Goal: Task Accomplishment & Management: Use online tool/utility

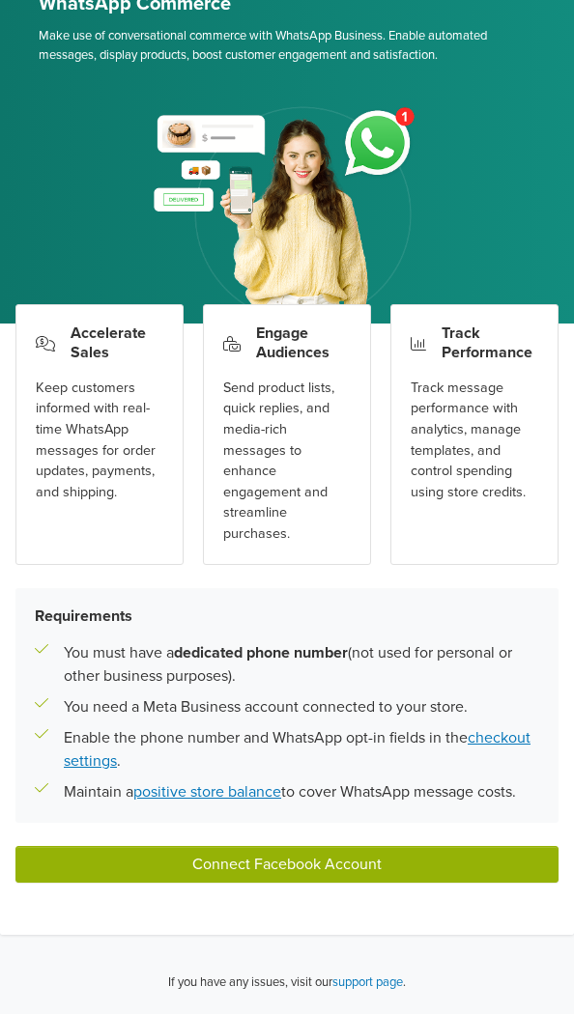
scroll to position [176, 0]
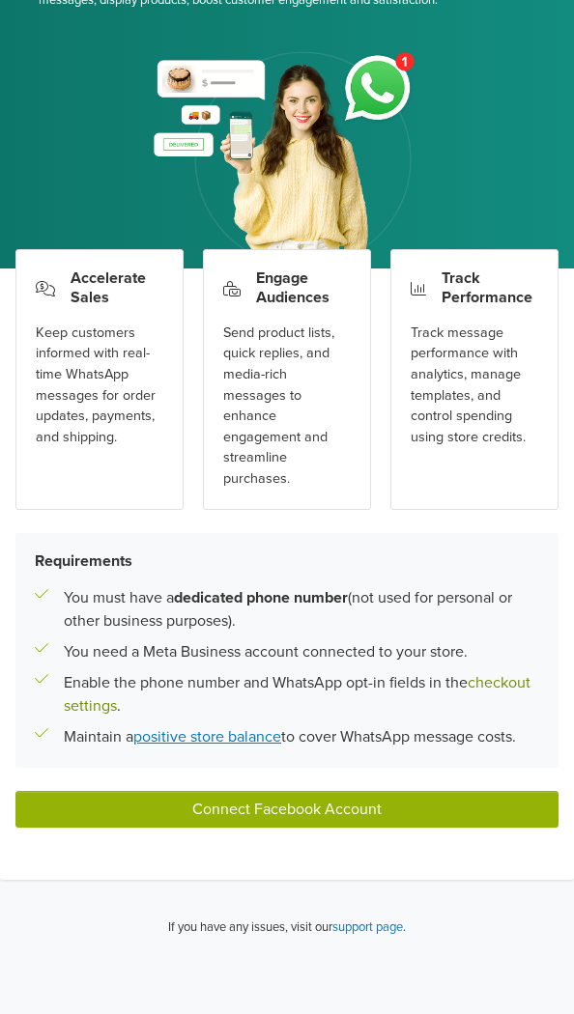
click at [507, 691] on link "checkout settings" at bounding box center [297, 694] width 467 height 42
click at [205, 568] on h5 "Requirements" at bounding box center [287, 561] width 504 height 18
drag, startPoint x: 29, startPoint y: 556, endPoint x: 490, endPoint y: 761, distance: 504.2
click at [490, 761] on div "Requirements You must have a dedicated phone number (not used for personal or o…" at bounding box center [286, 650] width 543 height 235
click at [251, 539] on div "Requirements You must have a dedicated phone number (not used for personal or o…" at bounding box center [286, 650] width 543 height 235
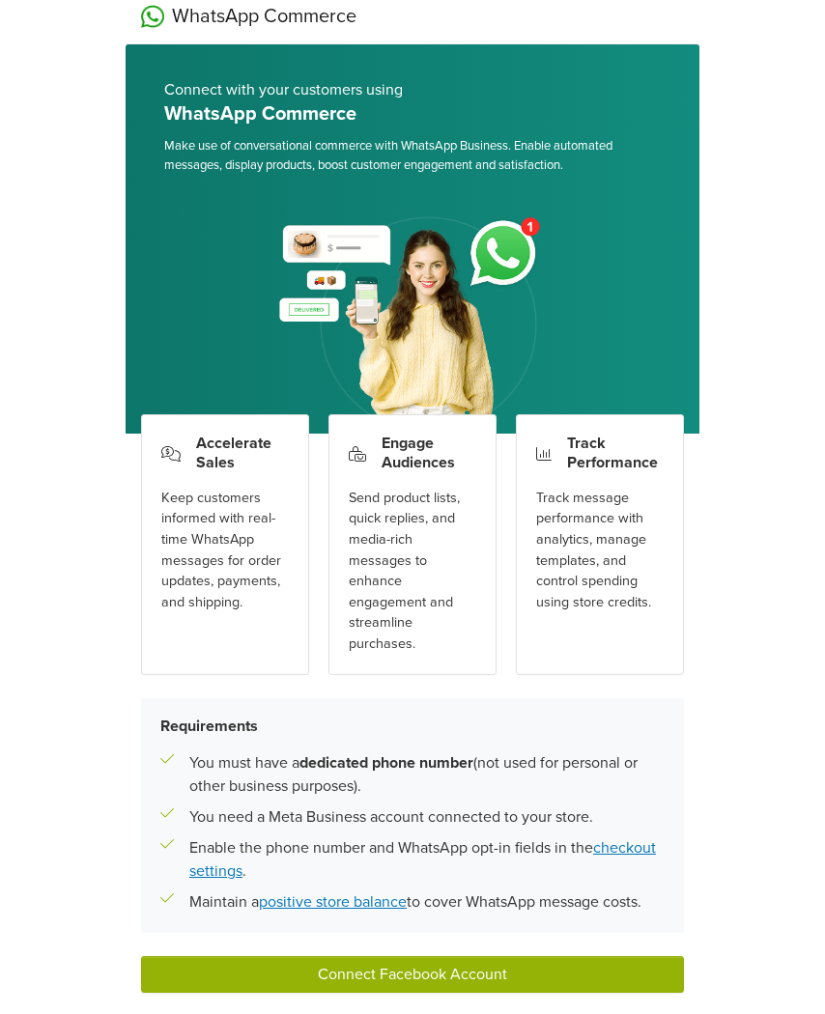
scroll to position [0, 0]
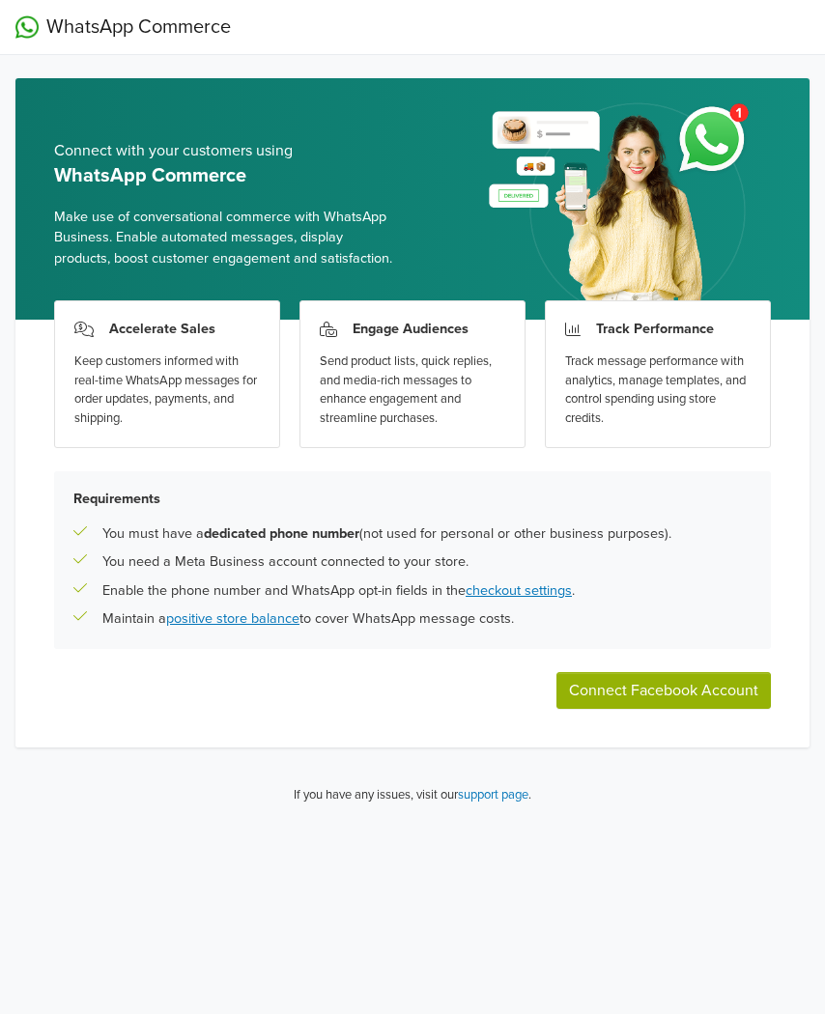
click at [358, 262] on span "Make use of conversational commerce with WhatsApp Business. Enable automated me…" at bounding box center [225, 238] width 343 height 63
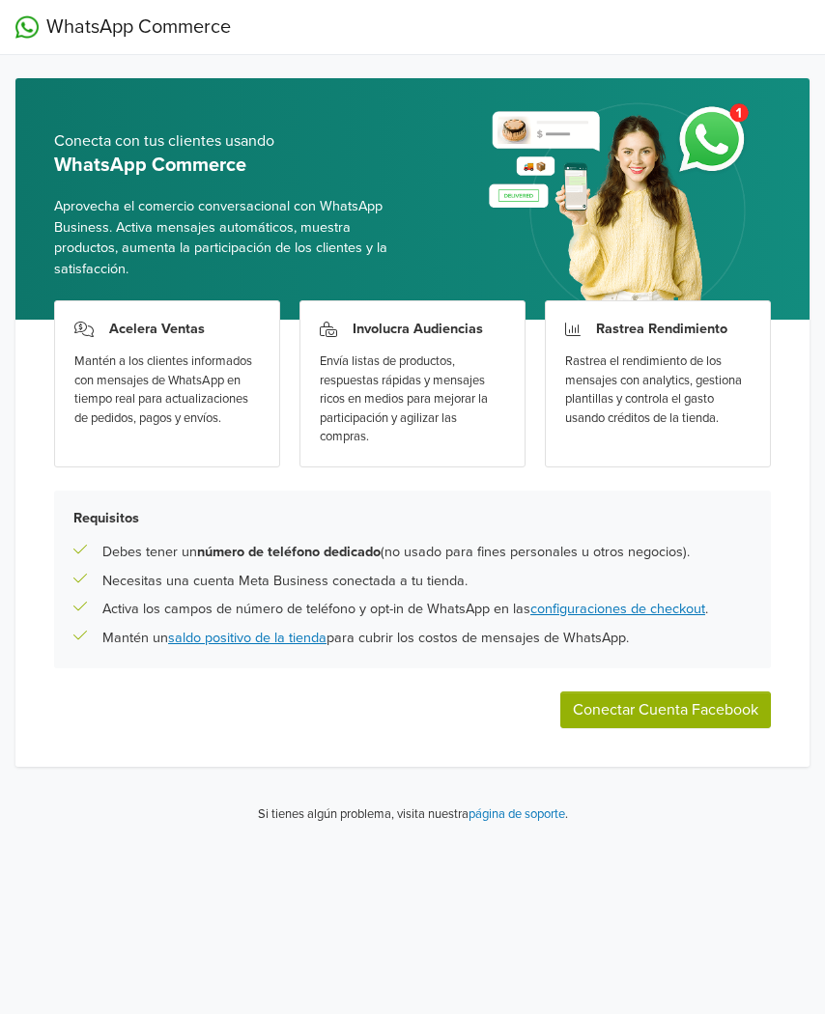
click at [632, 713] on button "Conectar Cuenta Facebook" at bounding box center [665, 710] width 211 height 37
